Goal: Task Accomplishment & Management: Manage account settings

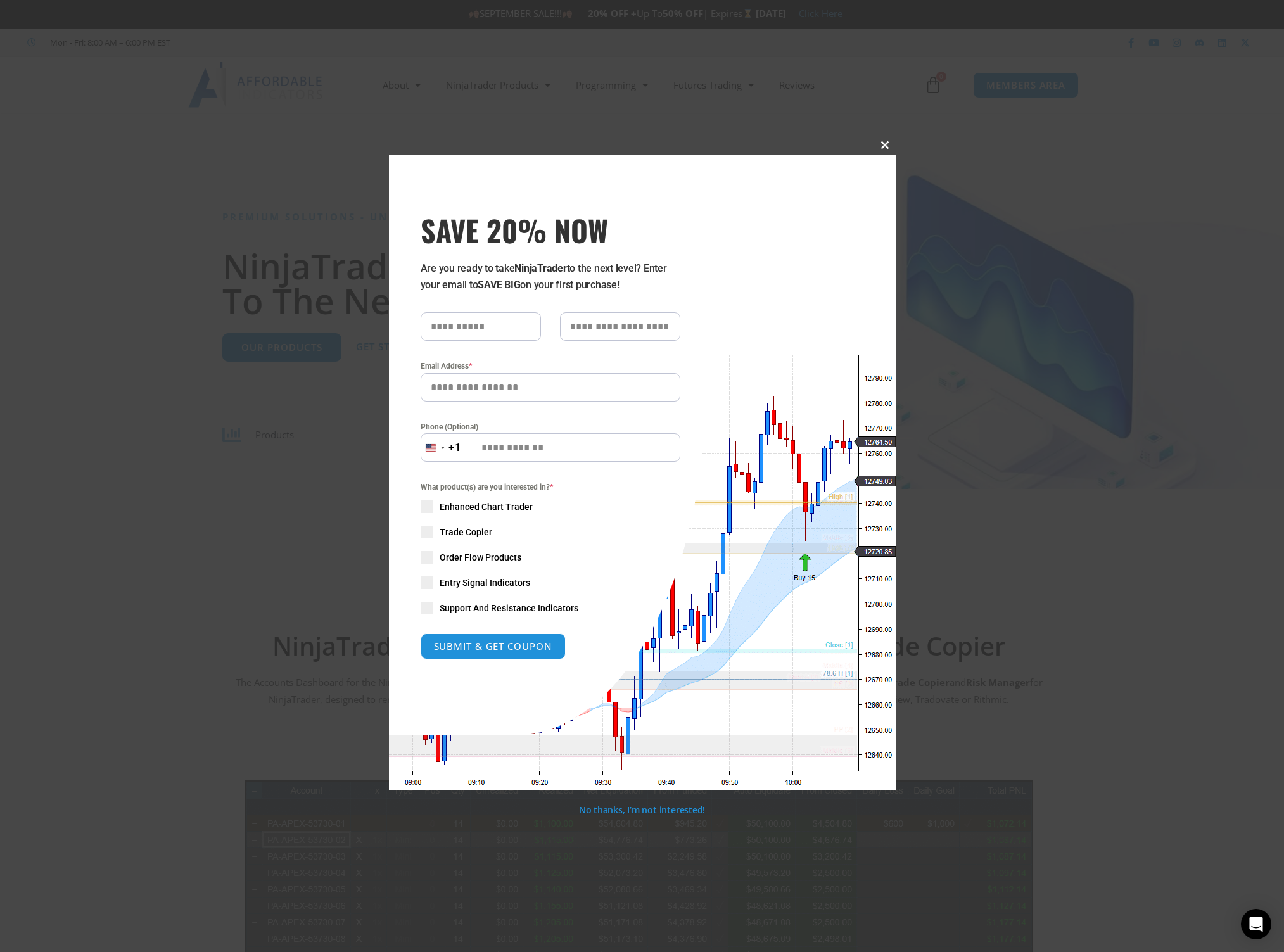
click at [883, 143] on span at bounding box center [886, 145] width 20 height 8
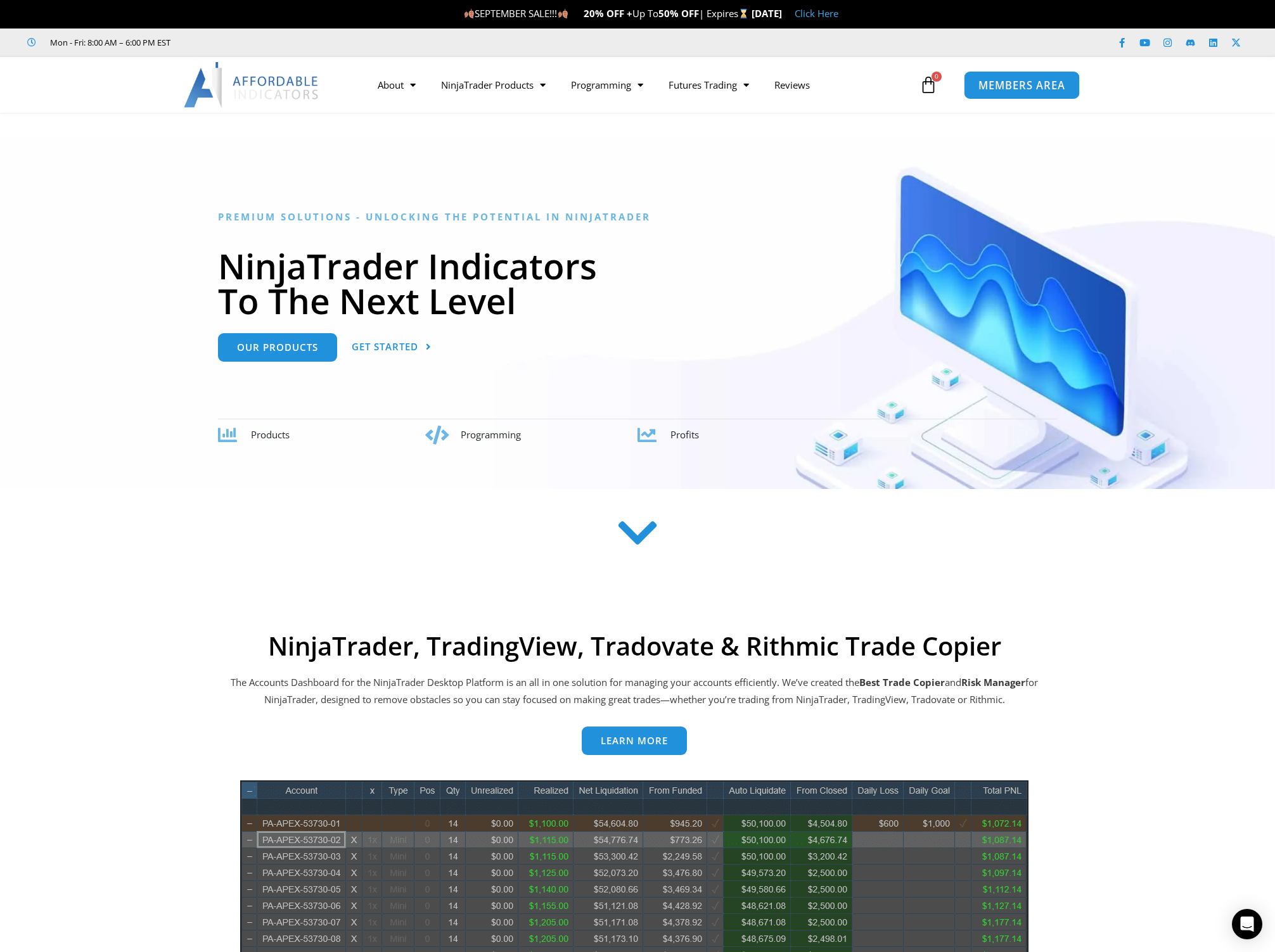
click at [1003, 76] on link "MEMBERS AREA" at bounding box center [1021, 84] width 116 height 28
click at [1004, 91] on span "MEMBERS AREA" at bounding box center [1021, 85] width 87 height 11
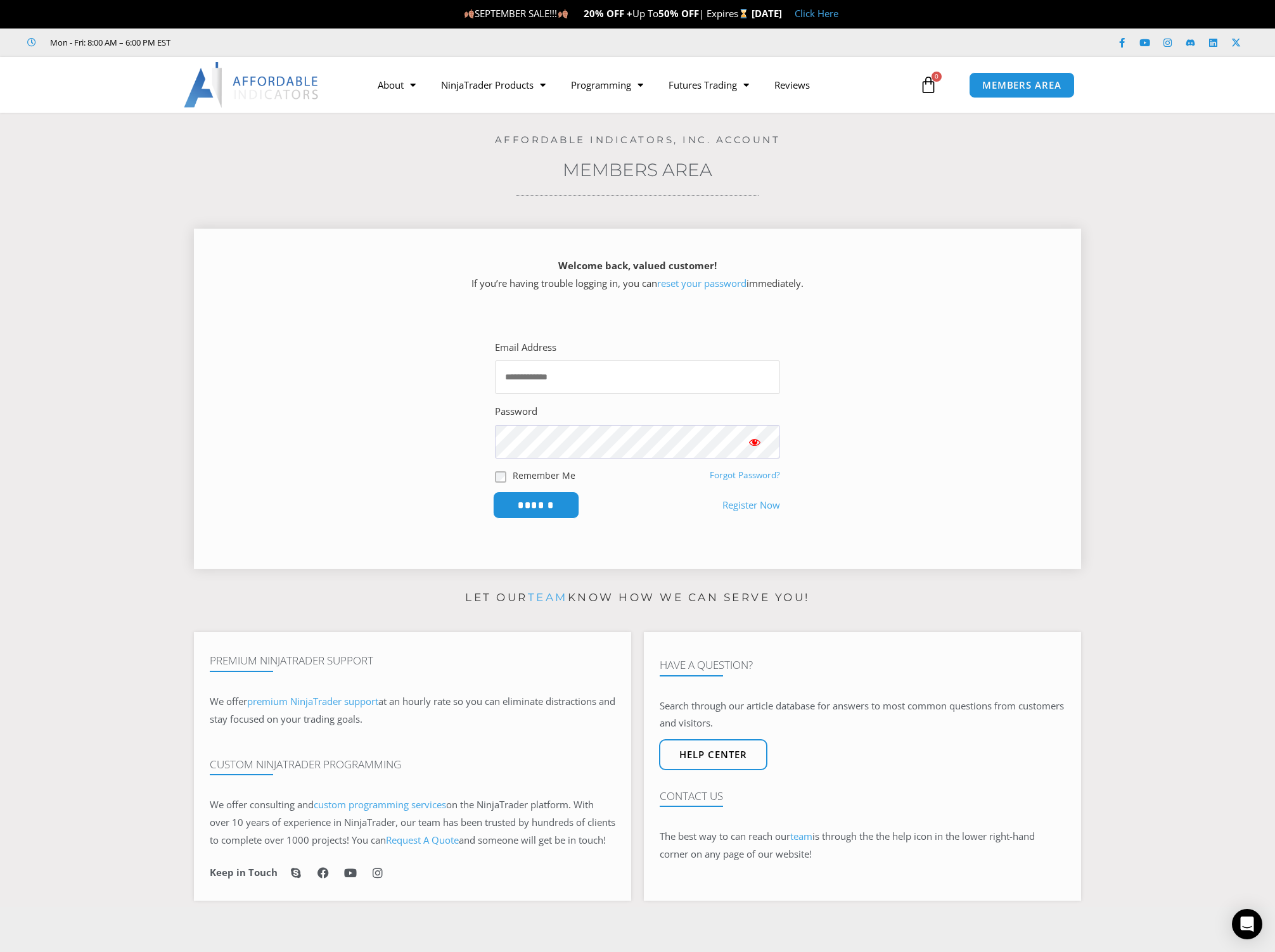
type input "**********"
click at [541, 504] on input "******" at bounding box center [536, 505] width 87 height 27
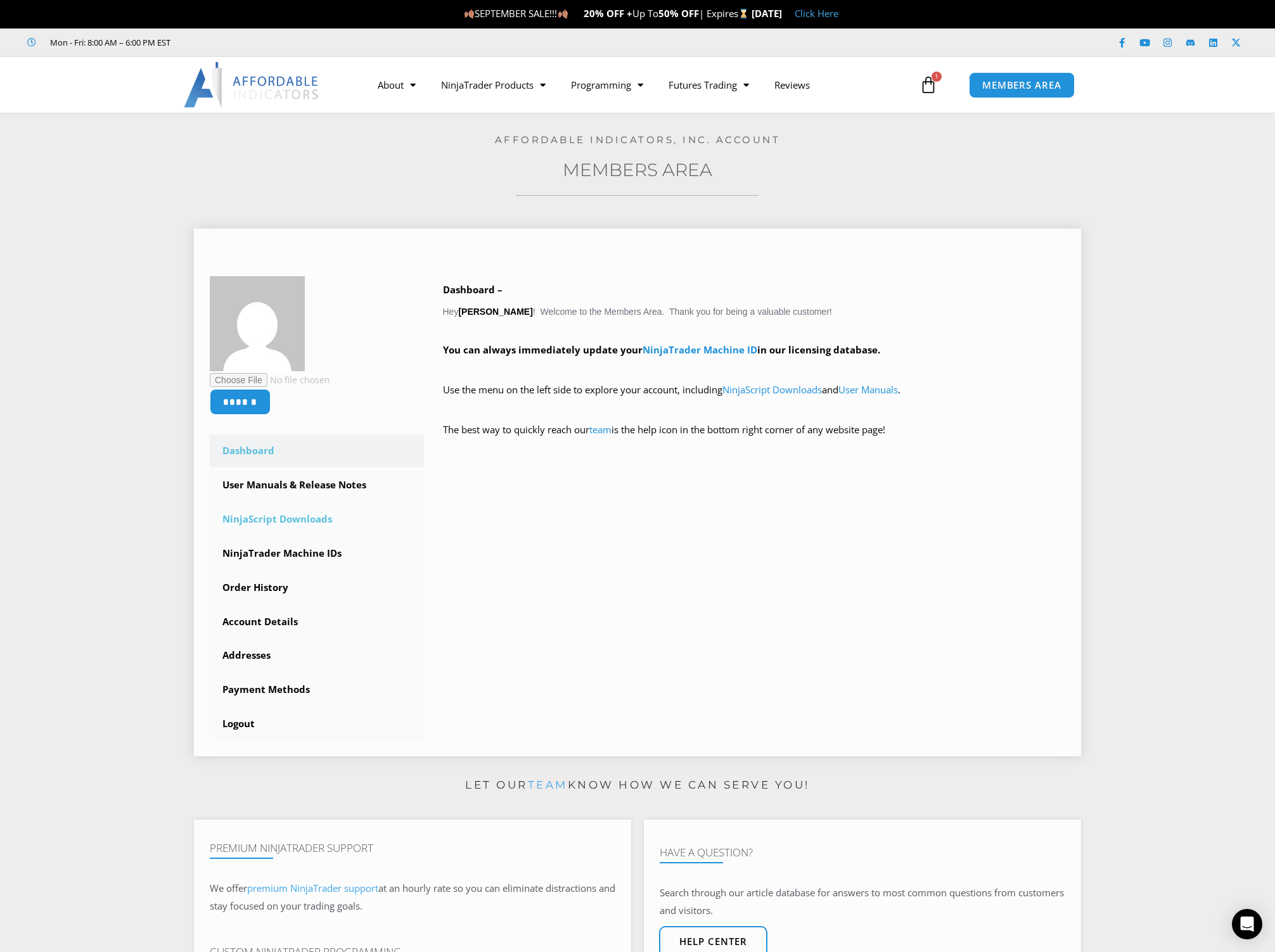
click at [272, 519] on link "NinjaScript Downloads" at bounding box center [316, 519] width 214 height 33
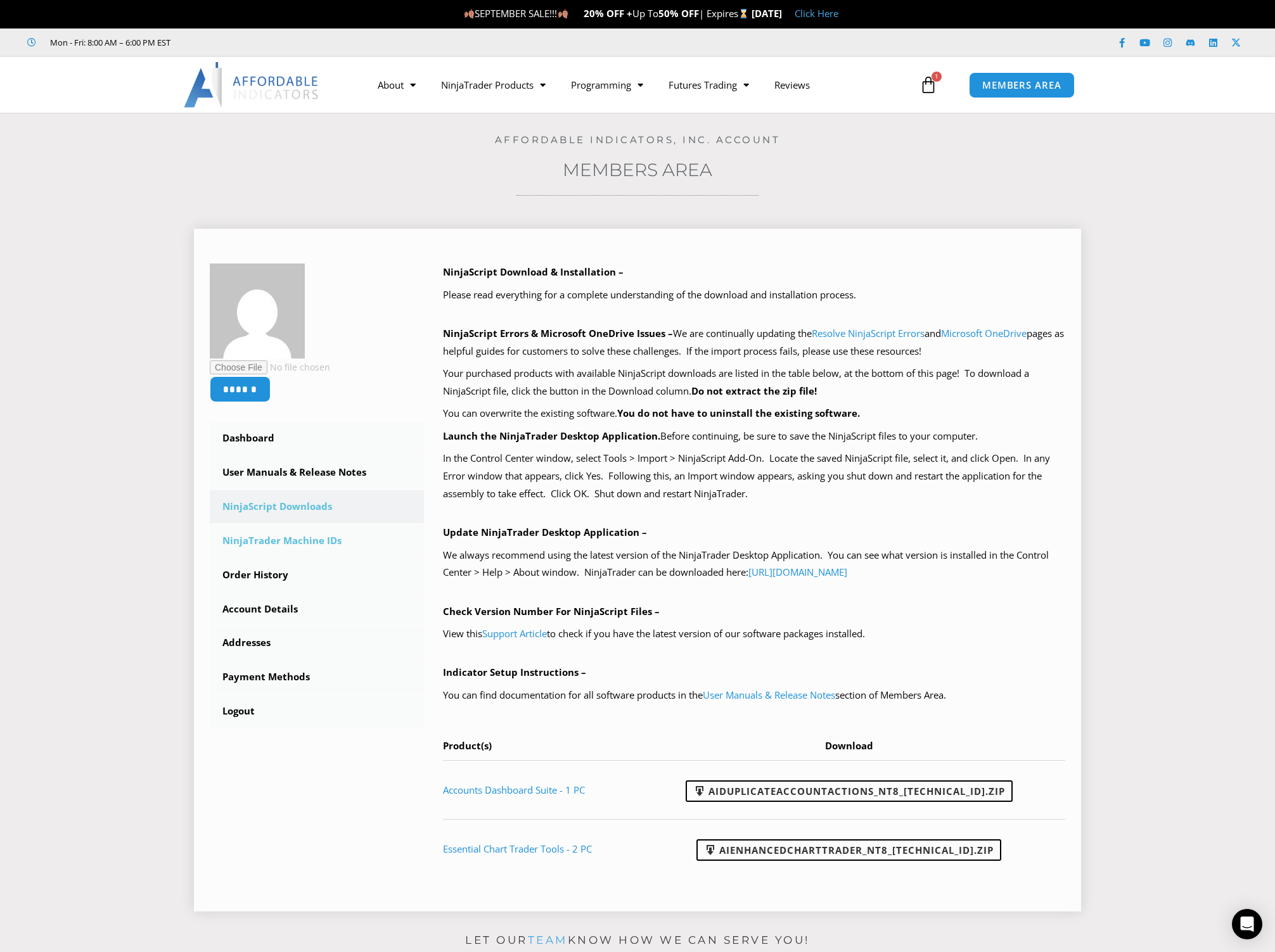
click at [266, 544] on link "NinjaTrader Machine IDs" at bounding box center [316, 540] width 214 height 33
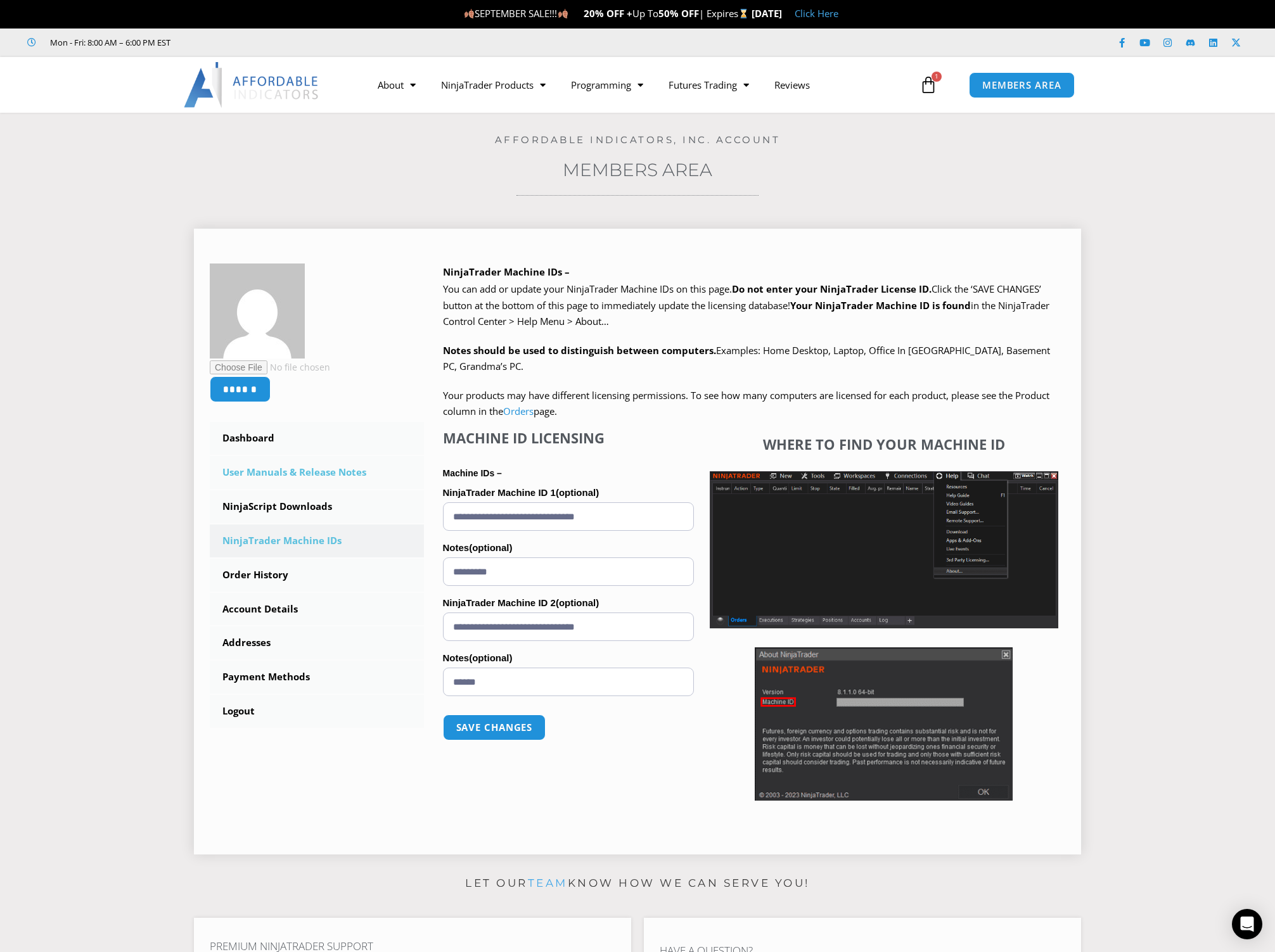
click at [270, 471] on link "User Manuals & Release Notes" at bounding box center [316, 472] width 214 height 33
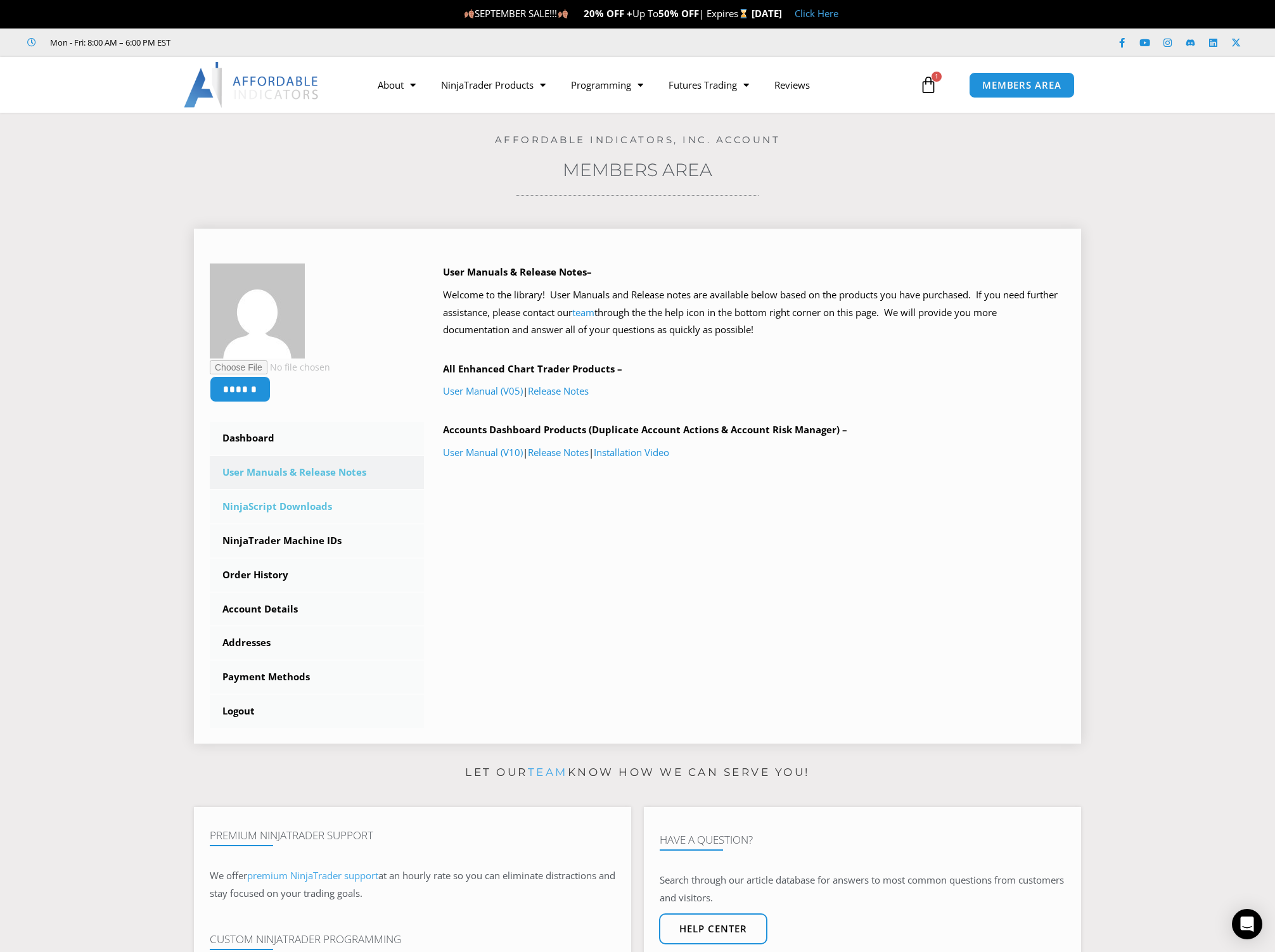
click at [261, 509] on link "NinjaScript Downloads" at bounding box center [316, 507] width 214 height 33
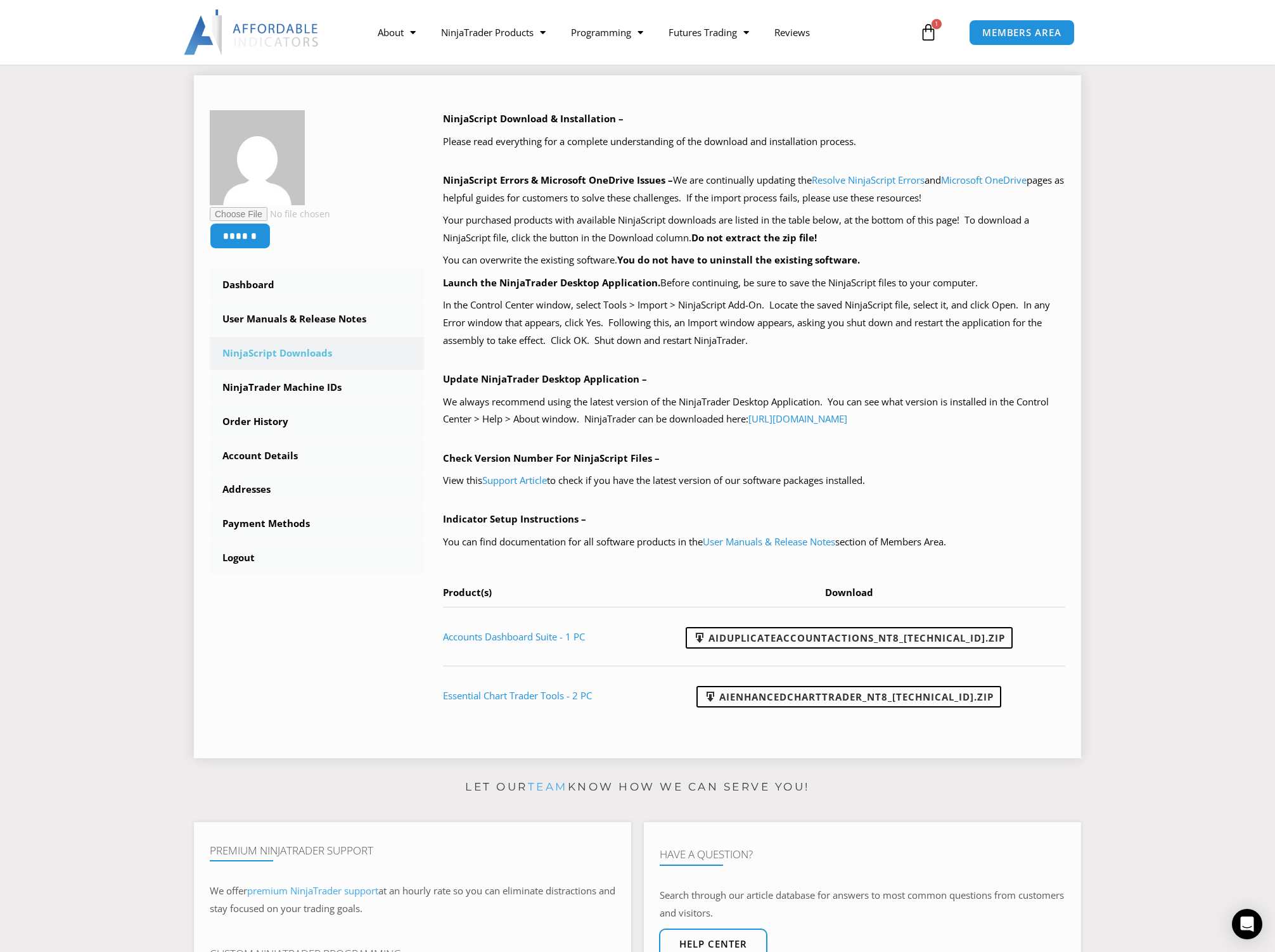
scroll to position [190, 0]
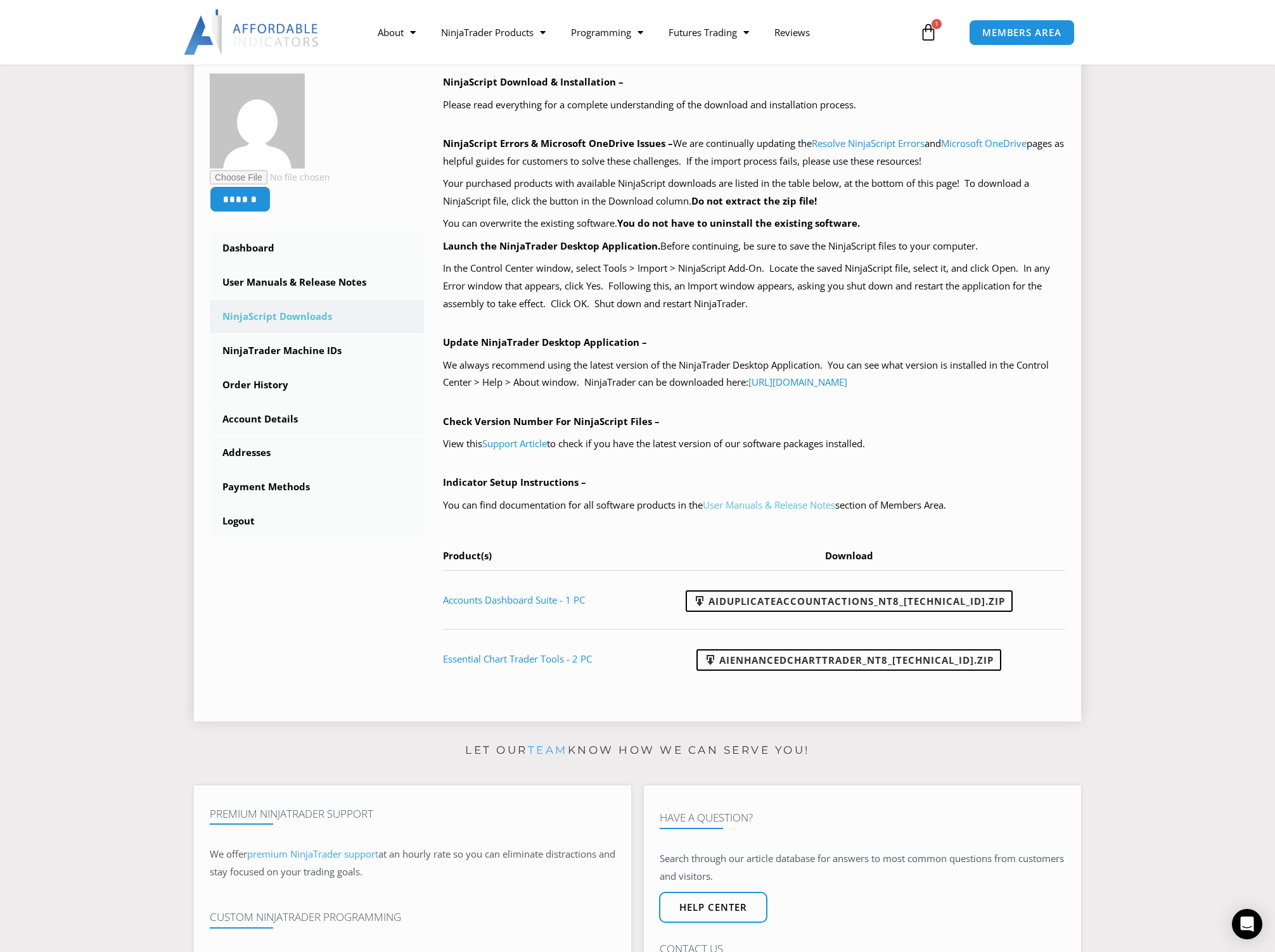
click at [802, 508] on link "User Manuals & Release Notes" at bounding box center [768, 505] width 132 height 12
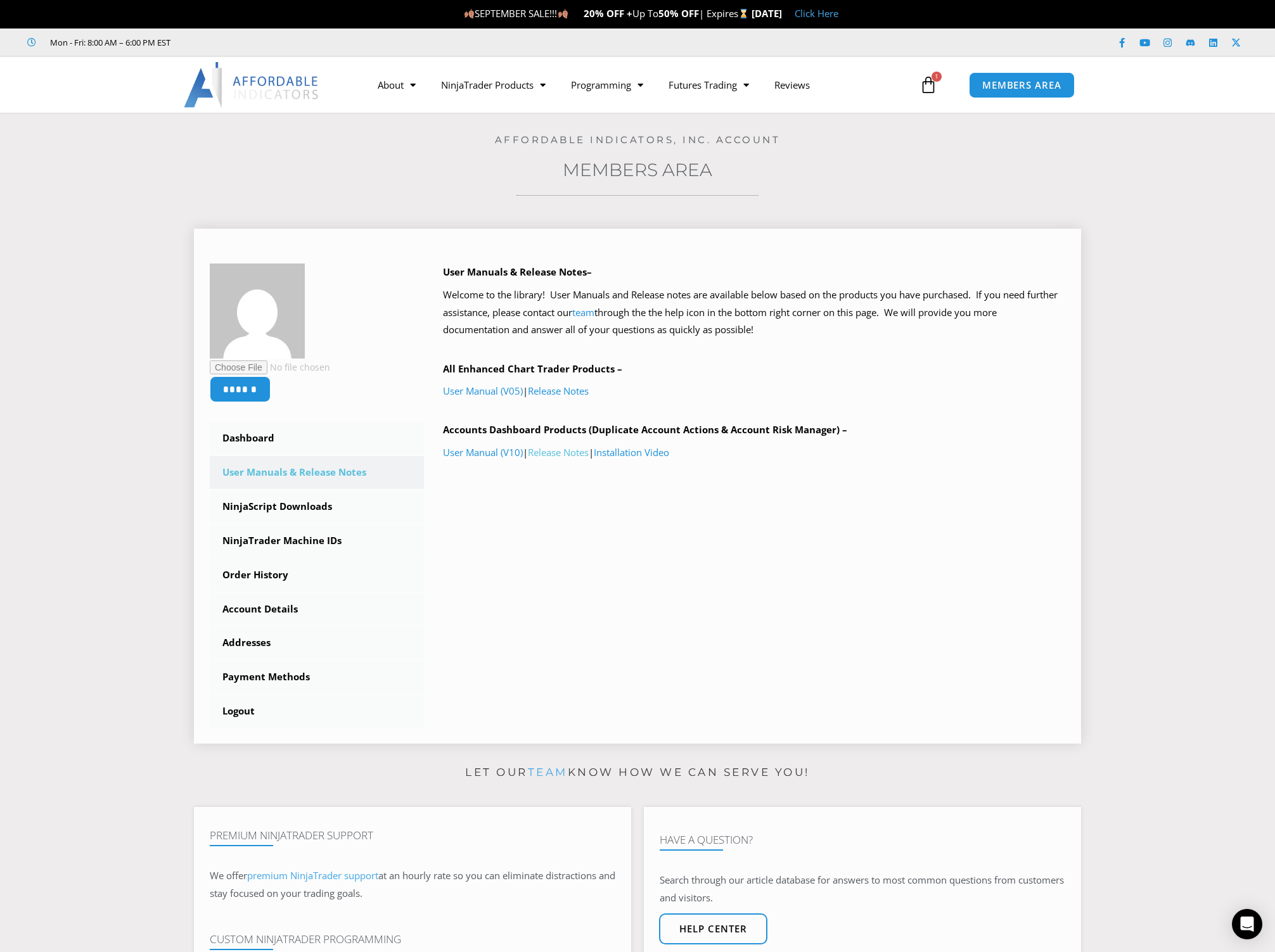
click at [552, 455] on link "Release Notes" at bounding box center [559, 452] width 61 height 12
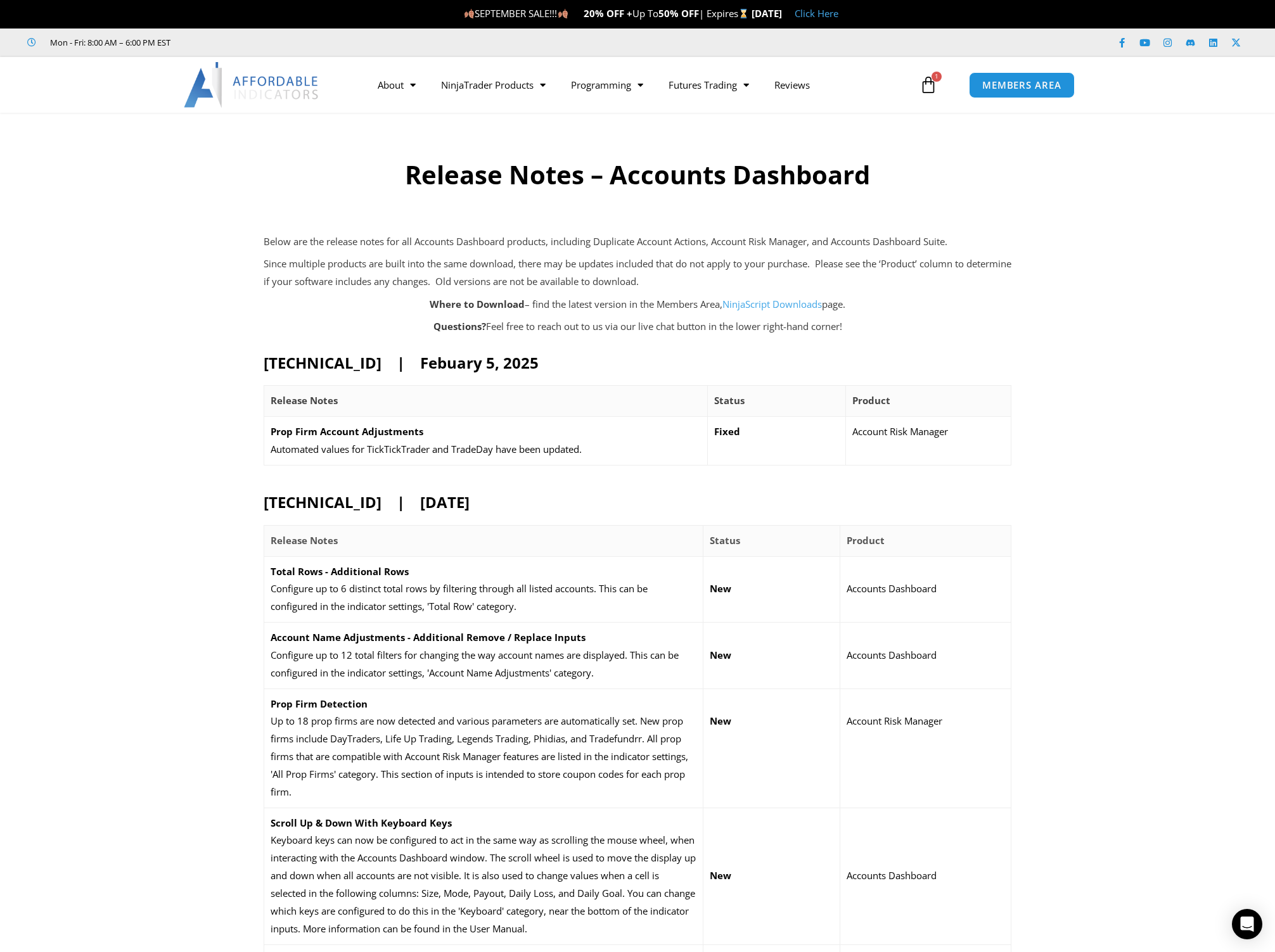
click at [249, 91] on img at bounding box center [252, 84] width 136 height 45
